Goal: Download file/media

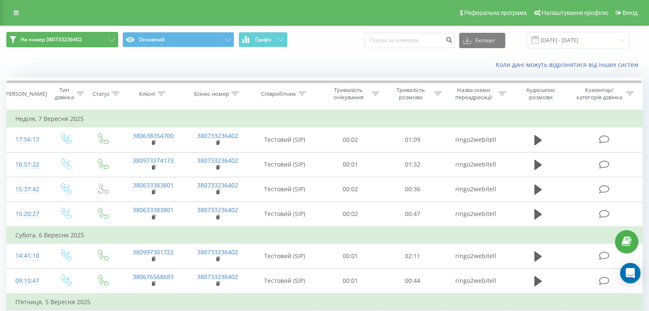
click at [113, 44] on button "На номер 380733236402" at bounding box center [62, 39] width 112 height 15
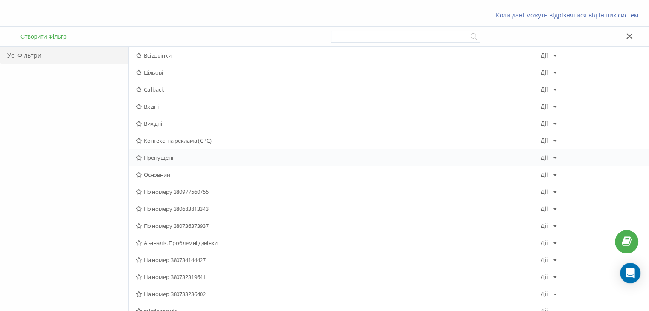
scroll to position [55, 0]
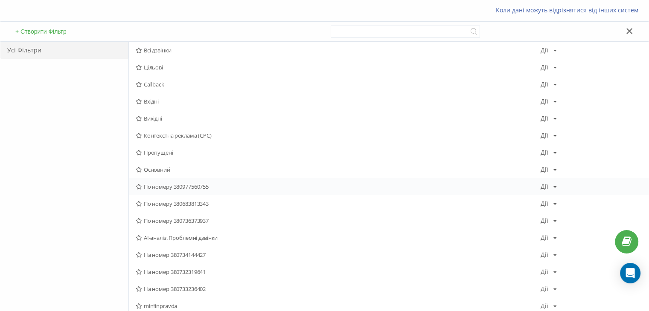
click at [197, 186] on span "По номеру 380977560755" at bounding box center [338, 187] width 405 height 6
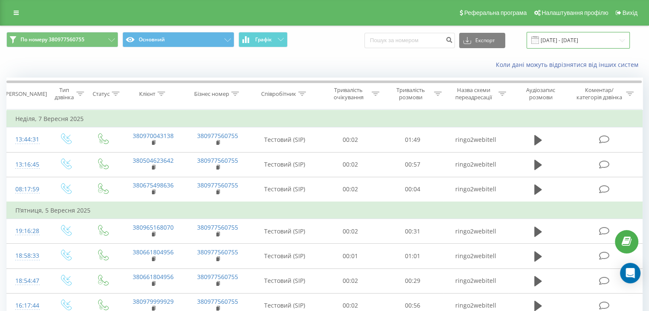
click at [592, 36] on input "[DATE] - [DATE]" at bounding box center [578, 40] width 103 height 17
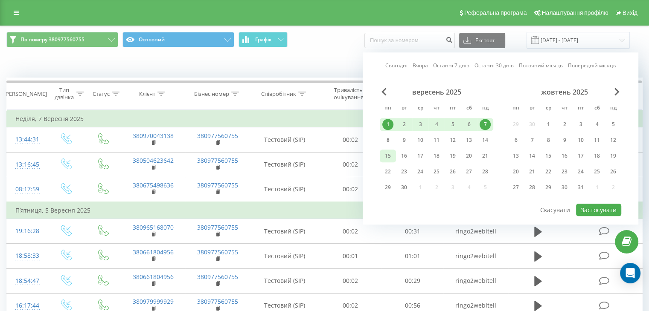
click at [388, 159] on div "15" at bounding box center [387, 156] width 11 height 11
click at [482, 157] on div "21" at bounding box center [485, 156] width 11 height 11
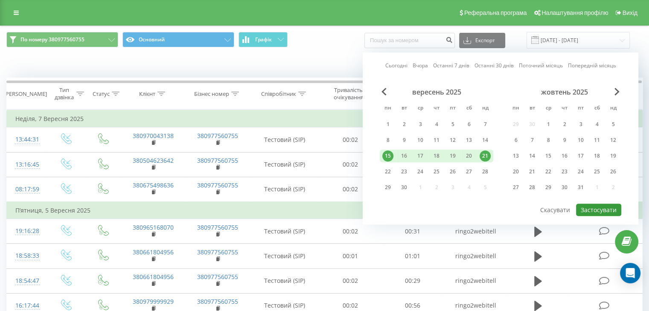
click at [585, 207] on button "Застосувати" at bounding box center [598, 210] width 45 height 12
type input "[DATE] - [DATE]"
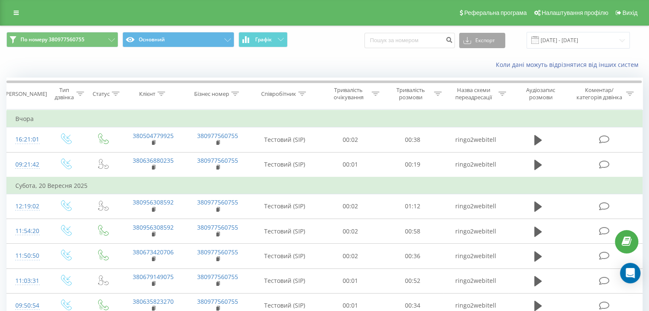
click at [483, 39] on button "Експорт" at bounding box center [482, 40] width 46 height 15
click at [474, 84] on span ".xlsx" at bounding box center [472, 87] width 12 height 8
click at [111, 40] on icon at bounding box center [111, 39] width 6 height 3
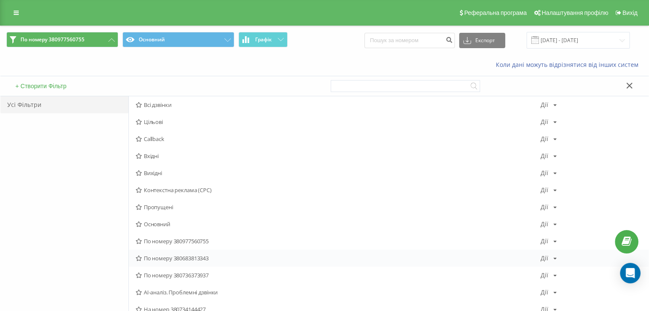
click at [188, 256] on span "По номеру 380683813343" at bounding box center [338, 259] width 405 height 6
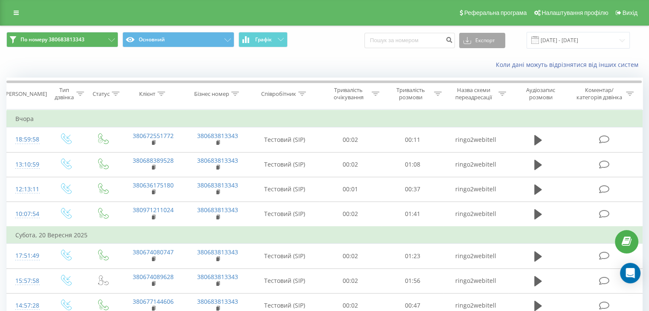
click at [471, 43] on icon at bounding box center [467, 40] width 8 height 9
click at [471, 89] on div ".xlsx" at bounding box center [482, 86] width 45 height 15
click at [114, 39] on icon at bounding box center [111, 39] width 6 height 3
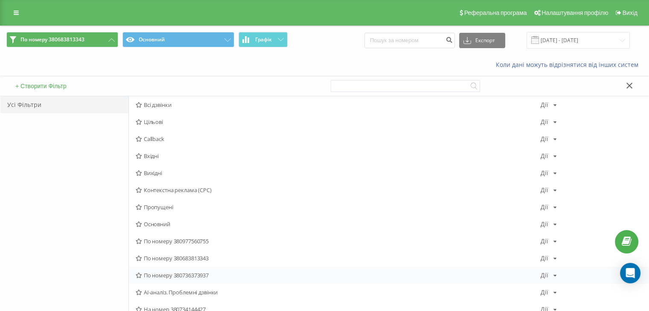
click at [191, 273] on span "По номеру 380736373937" at bounding box center [338, 276] width 405 height 6
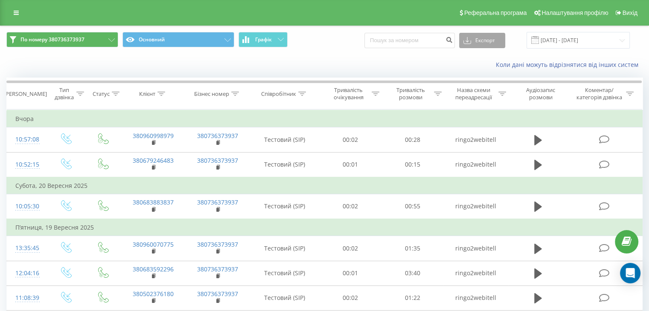
click at [471, 44] on icon at bounding box center [467, 40] width 8 height 9
click at [476, 87] on span ".xlsx" at bounding box center [472, 87] width 12 height 8
click at [113, 40] on icon at bounding box center [111, 39] width 6 height 3
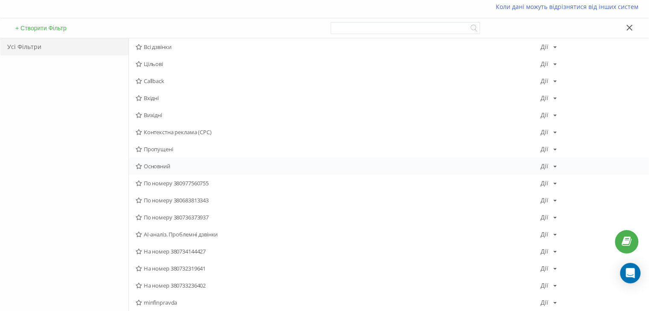
scroll to position [59, 0]
click at [185, 248] on span "На номер 380734144427" at bounding box center [338, 251] width 405 height 6
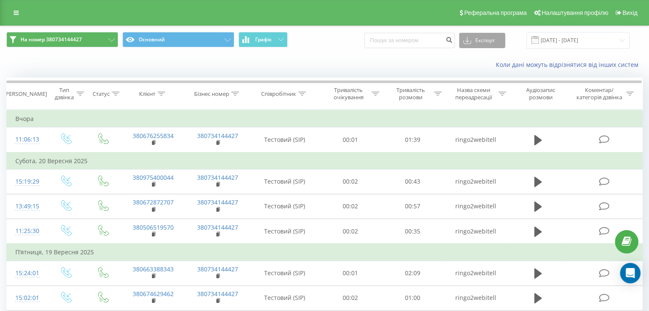
click at [471, 37] on icon at bounding box center [467, 40] width 8 height 9
click at [475, 84] on span ".xlsx" at bounding box center [472, 87] width 12 height 8
click at [111, 41] on icon at bounding box center [111, 39] width 6 height 3
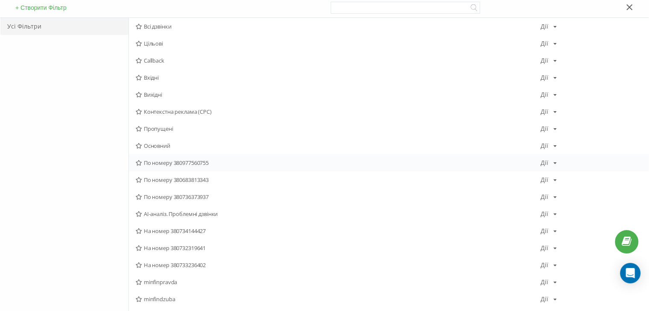
scroll to position [82, 0]
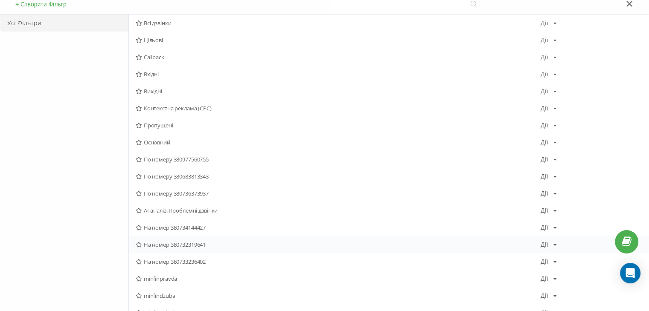
click at [201, 242] on span "На номер 380732319641" at bounding box center [338, 245] width 405 height 6
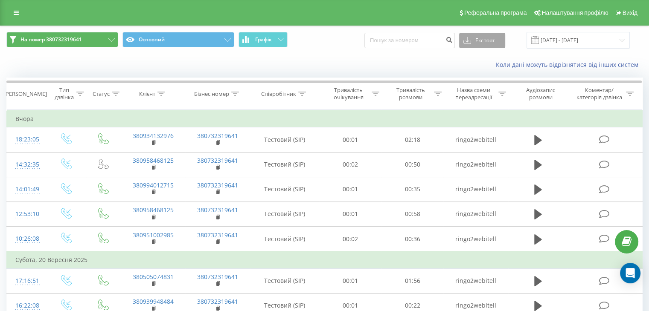
click at [471, 43] on icon at bounding box center [467, 42] width 8 height 4
click at [479, 86] on span ".xlsx" at bounding box center [472, 87] width 12 height 8
click at [110, 40] on icon at bounding box center [111, 39] width 6 height 3
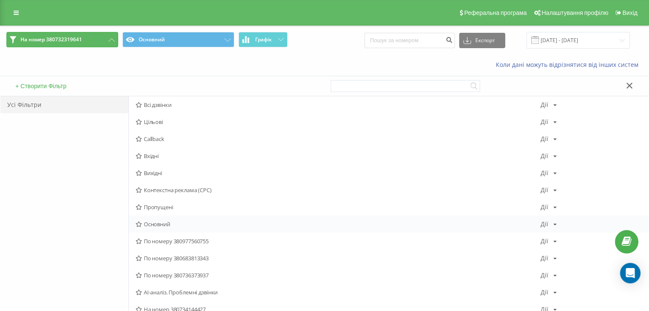
scroll to position [100, 0]
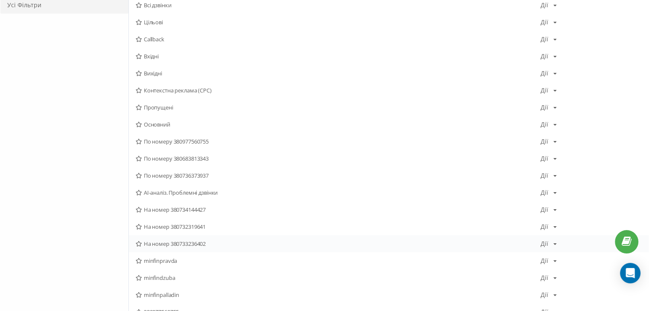
click at [196, 242] on span "На номер 380733236402" at bounding box center [338, 244] width 405 height 6
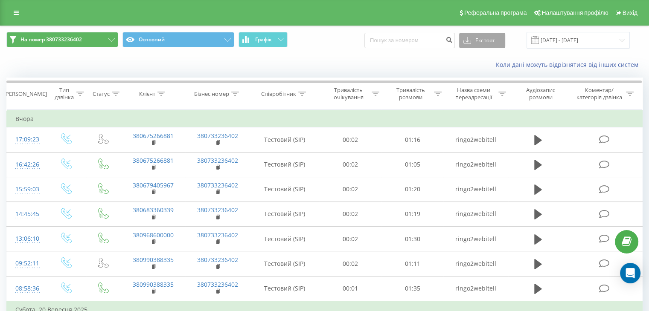
click at [483, 46] on button "Експорт" at bounding box center [482, 40] width 46 height 15
click at [479, 83] on span ".xlsx" at bounding box center [472, 87] width 12 height 8
